Goal: Transaction & Acquisition: Subscribe to service/newsletter

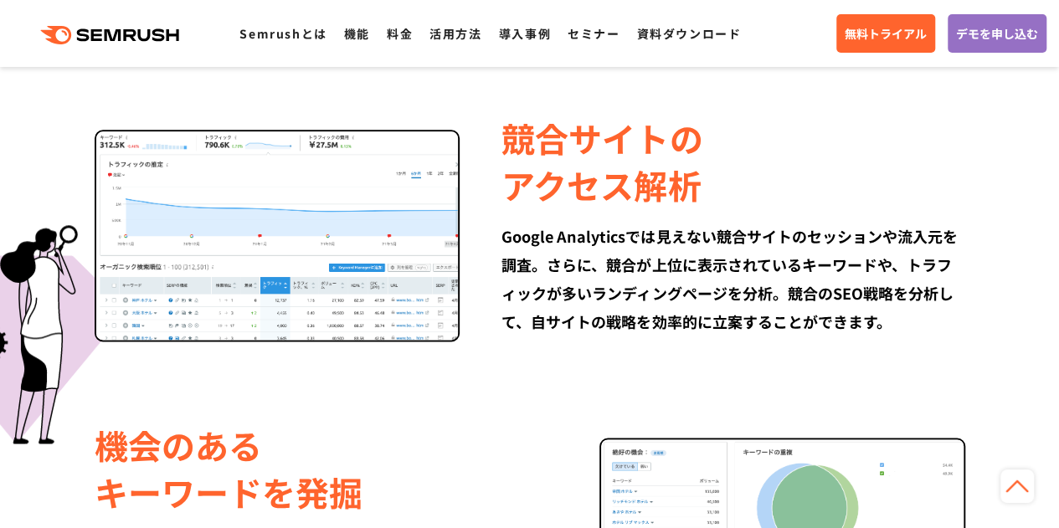
scroll to position [1089, 0]
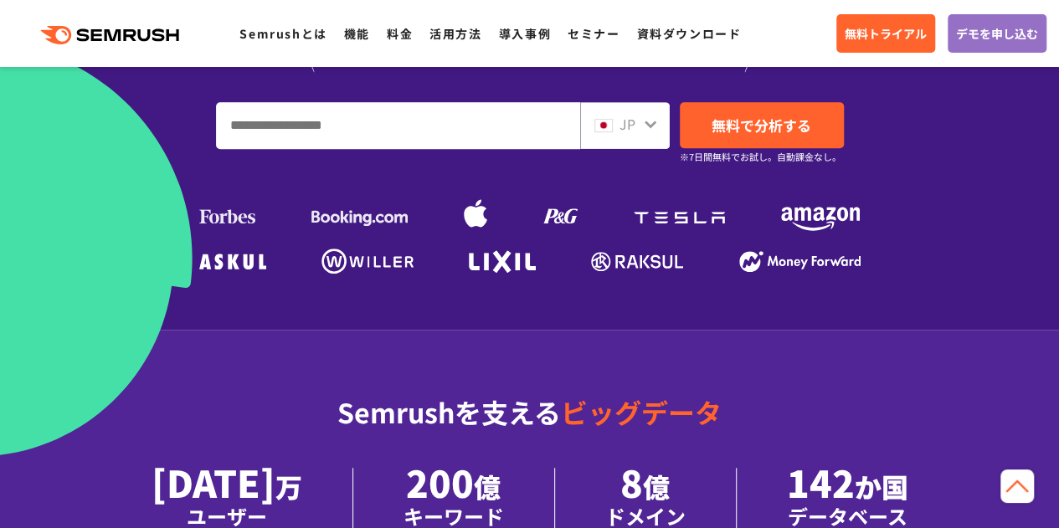
scroll to position [335, 0]
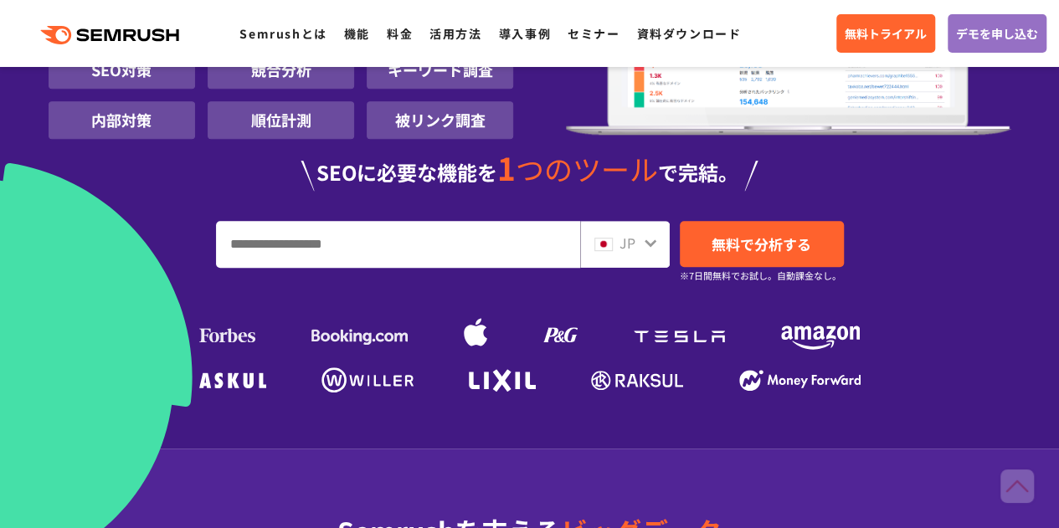
click at [384, 232] on input "URL、キーワードを入力してください" at bounding box center [398, 244] width 363 height 45
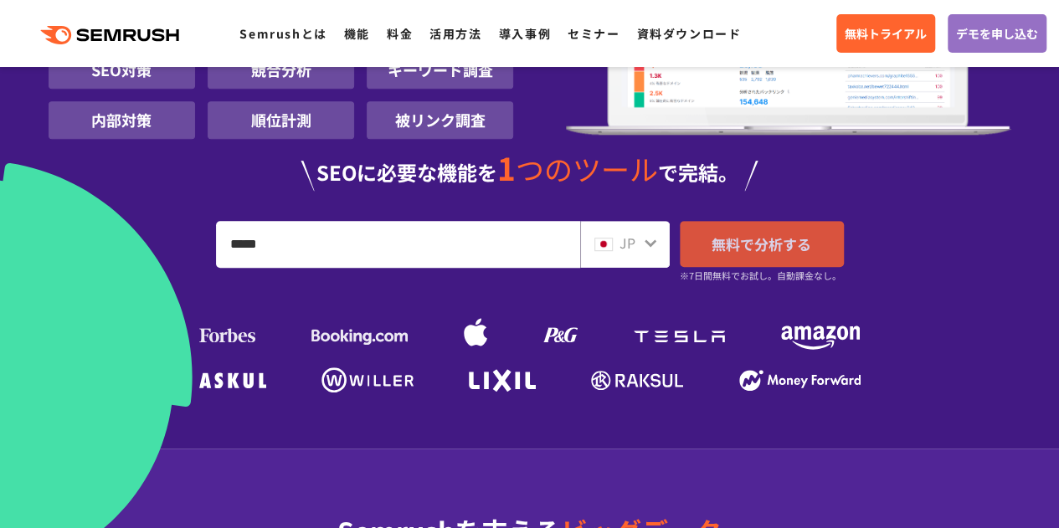
type input "*****"
click at [737, 239] on span "無料で分析する" at bounding box center [762, 244] width 100 height 21
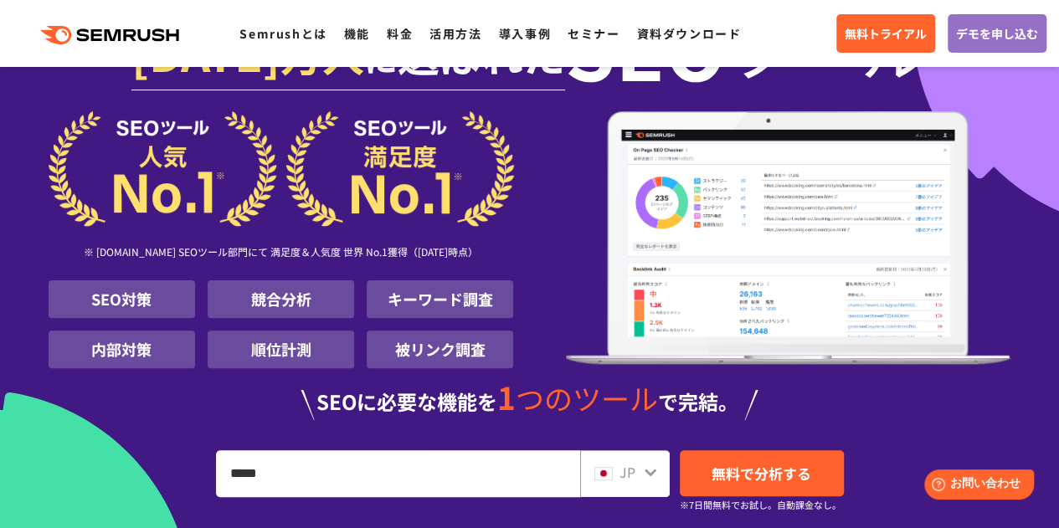
scroll to position [0, 0]
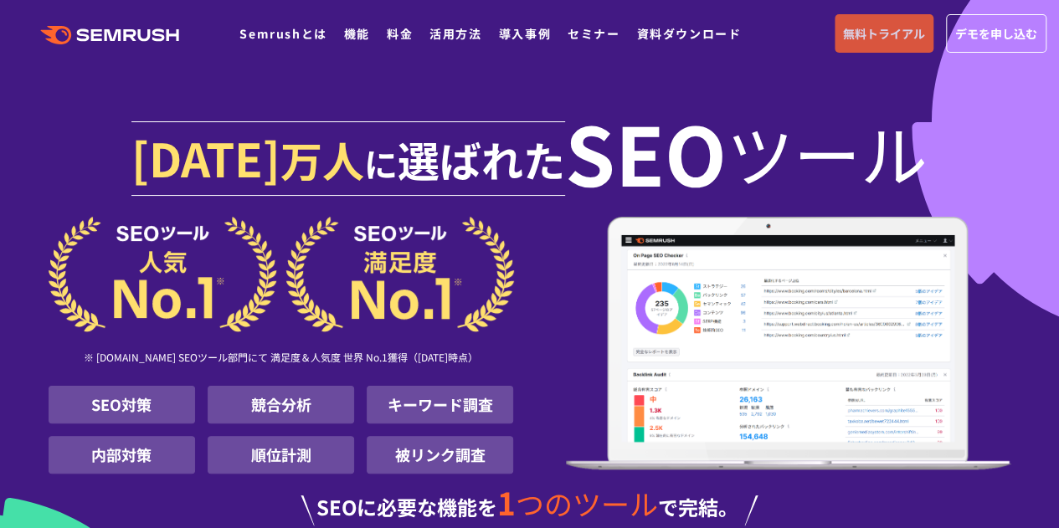
click at [878, 33] on span "無料トライアル" at bounding box center [884, 33] width 82 height 18
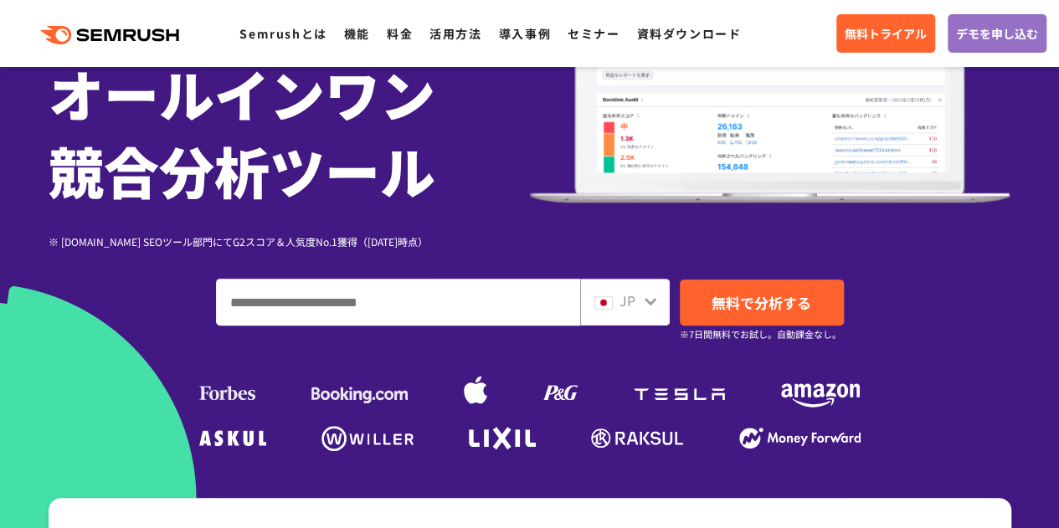
scroll to position [419, 0]
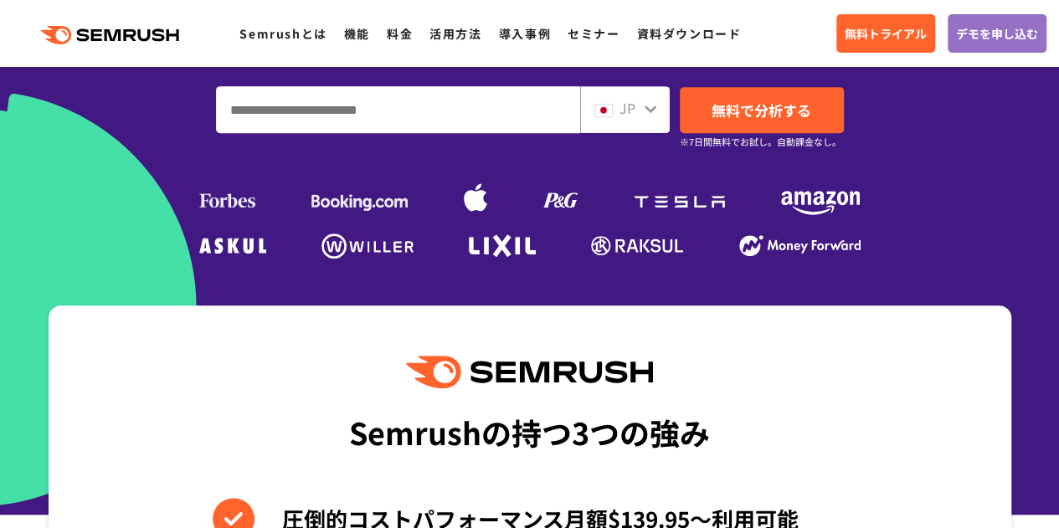
click at [496, 113] on input "ドメイン、キーワードまたはURLを入力してください" at bounding box center [398, 109] width 363 height 45
type input "*****"
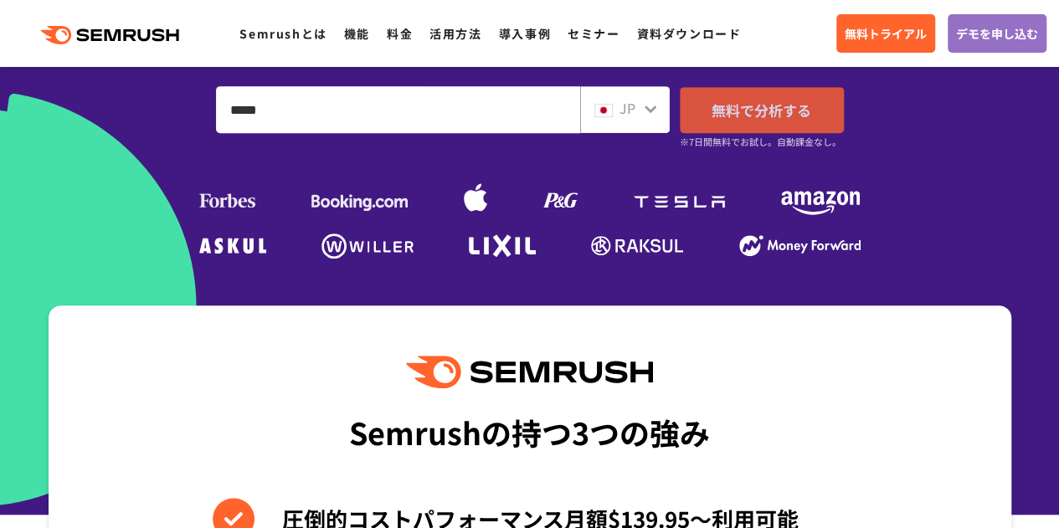
click at [706, 108] on link "無料で分析する" at bounding box center [762, 110] width 164 height 46
click at [714, 101] on span "無料で分析する" at bounding box center [762, 110] width 100 height 21
click at [807, 111] on span "無料で分析する" at bounding box center [762, 110] width 100 height 21
